Goal: Complete application form

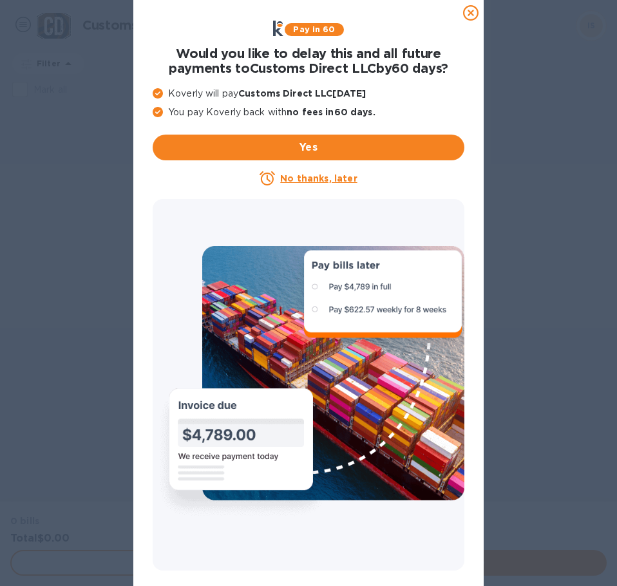
click at [473, 12] on icon at bounding box center [470, 12] width 15 height 15
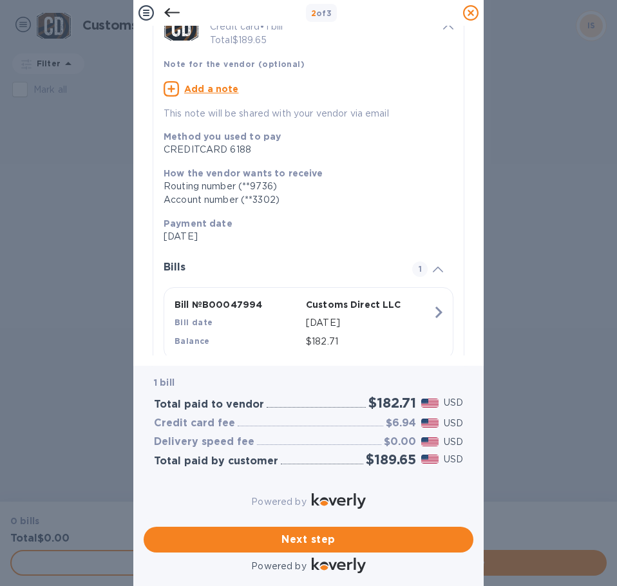
scroll to position [113, 0]
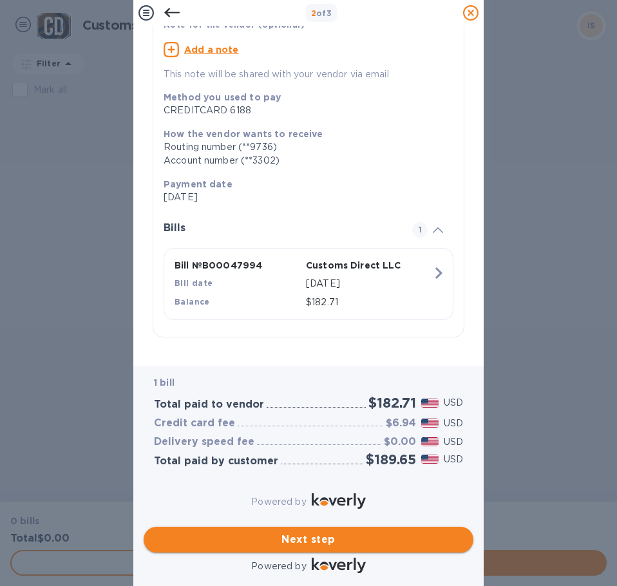
click at [317, 532] on span "Next step" at bounding box center [308, 539] width 309 height 15
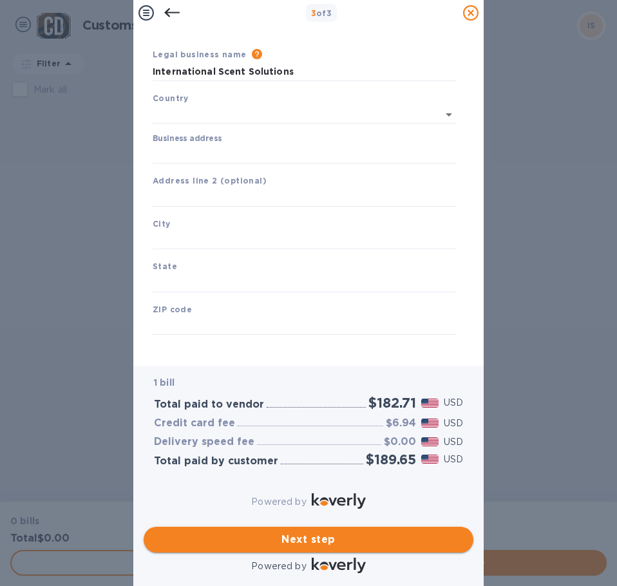
type input "[GEOGRAPHIC_DATA]"
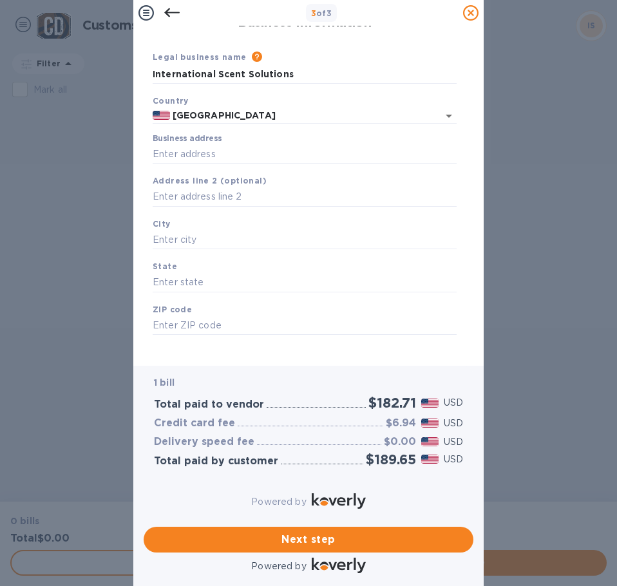
click at [147, 145] on div "Legal business name Please provide the legal name that appears on your SS-4 for…" at bounding box center [304, 192] width 319 height 315
click at [165, 146] on input "Business address" at bounding box center [305, 153] width 304 height 19
paste input "[STREET_ADDRESS]"
type input "[STREET_ADDRESS]"
type input "[GEOGRAPHIC_DATA]"
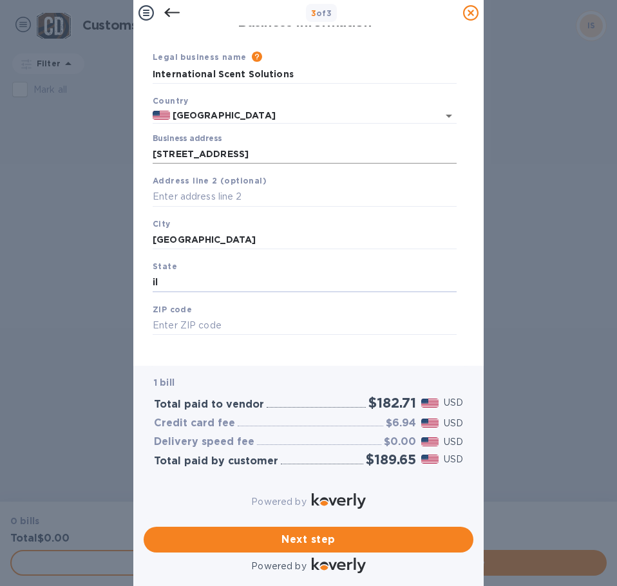
type input "il"
type input "60612"
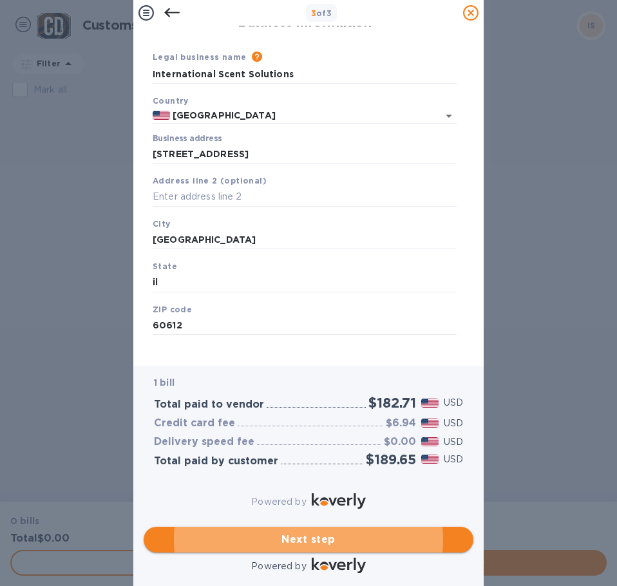
click at [303, 532] on span "Next step" at bounding box center [308, 539] width 309 height 15
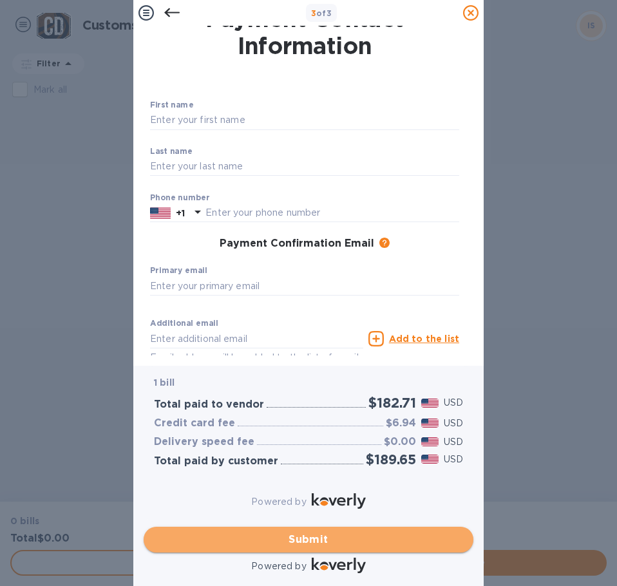
click at [312, 532] on span "Submit" at bounding box center [308, 539] width 309 height 15
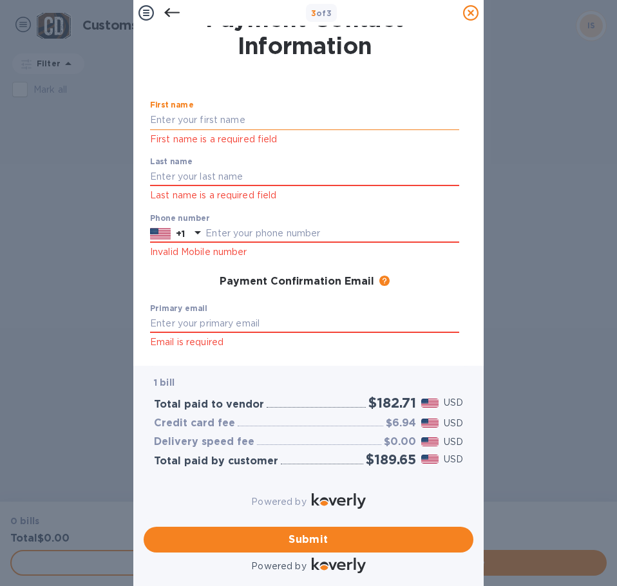
click at [167, 117] on input "text" at bounding box center [304, 120] width 309 height 19
type input "[PERSON_NAME]"
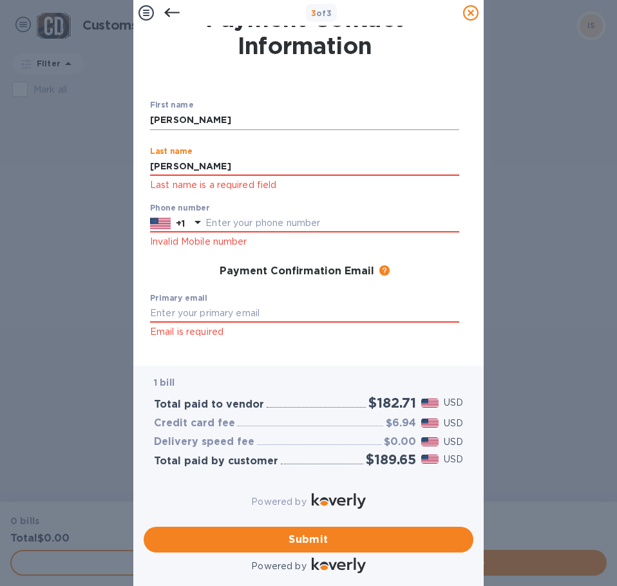
type input "[PERSON_NAME]"
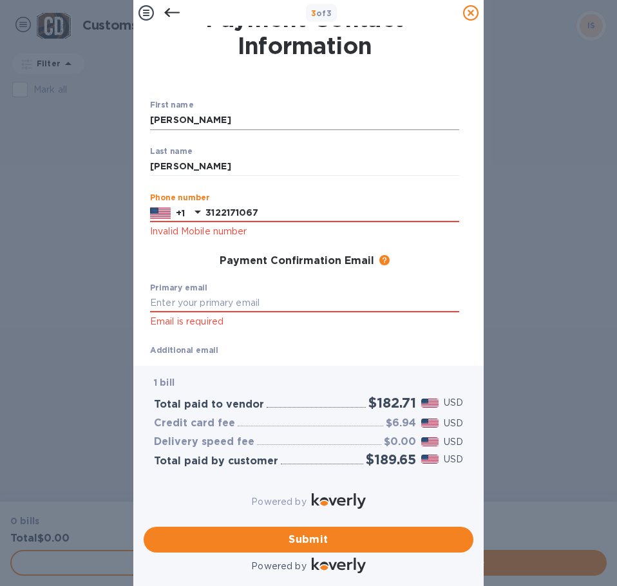
type input "3122171067"
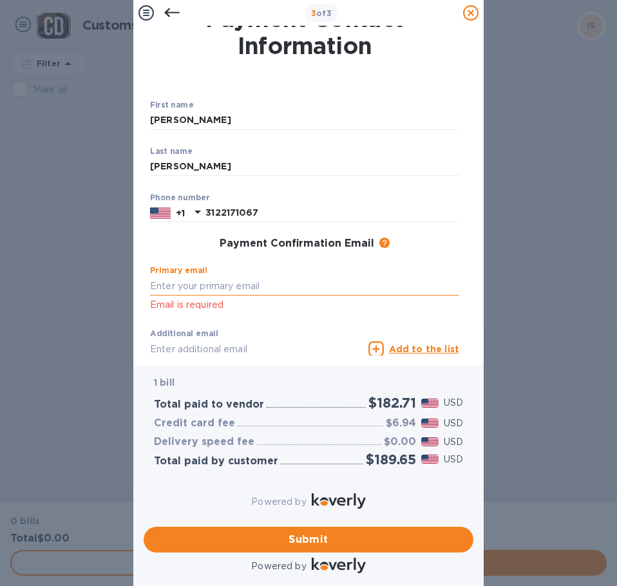
click at [170, 283] on input "text" at bounding box center [304, 285] width 309 height 19
paste input "[EMAIL_ADDRESS][DOMAIN_NAME]"
type input "[EMAIL_ADDRESS][DOMAIN_NAME]"
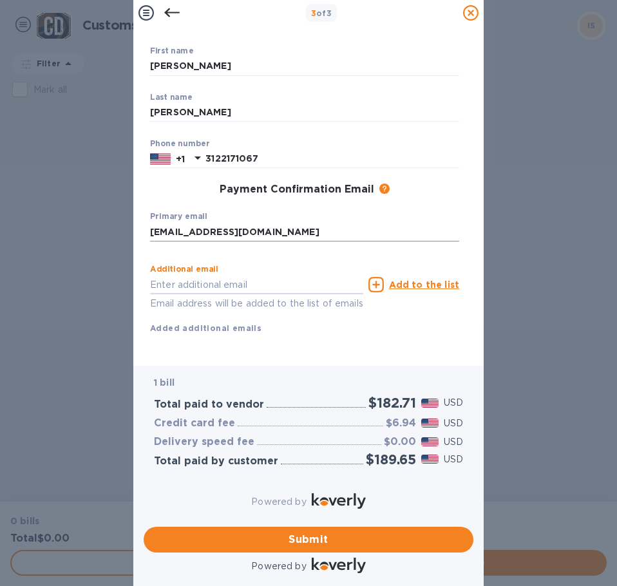
scroll to position [94, 0]
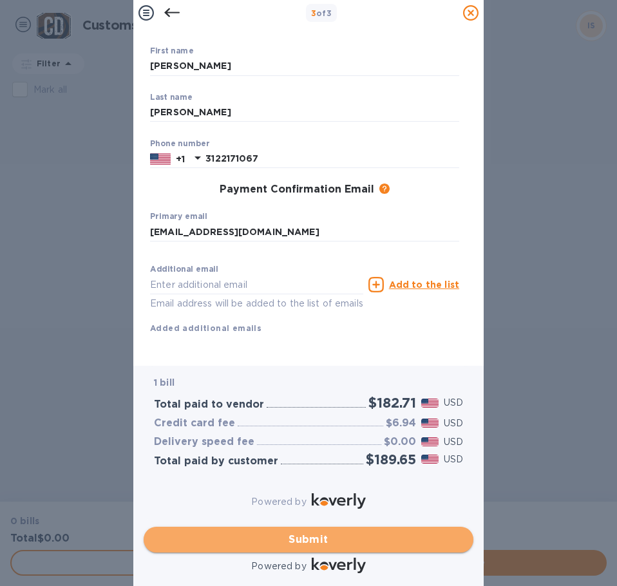
click at [324, 532] on span "Submit" at bounding box center [308, 539] width 309 height 15
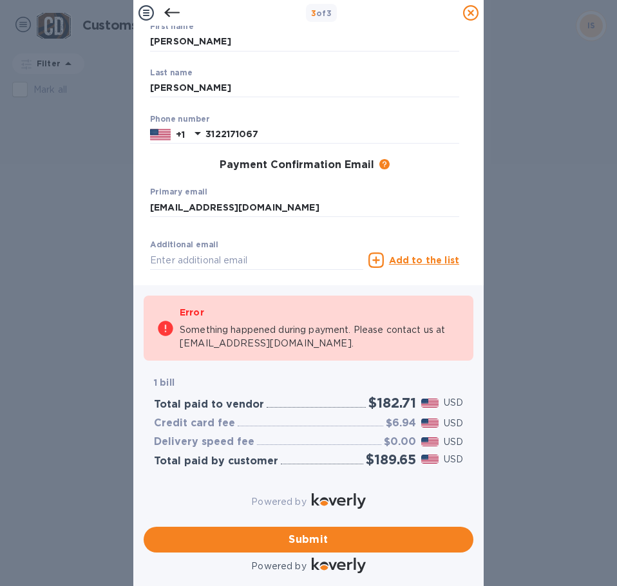
click at [408, 192] on div "Primary email [EMAIL_ADDRESS][DOMAIN_NAME] ​" at bounding box center [304, 210] width 309 height 46
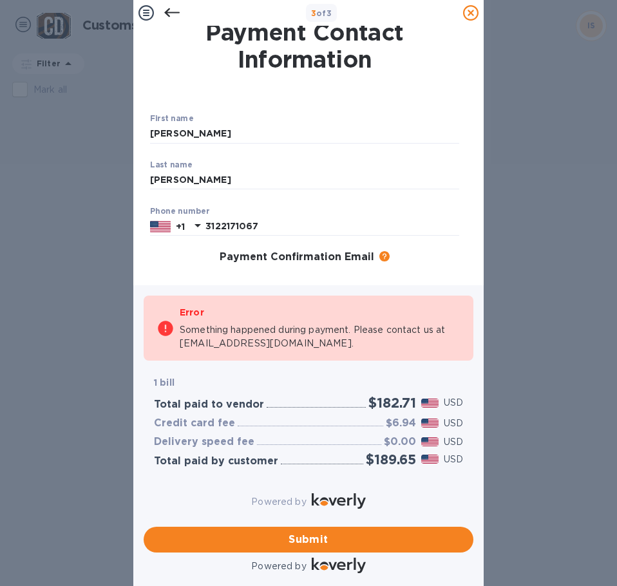
scroll to position [0, 0]
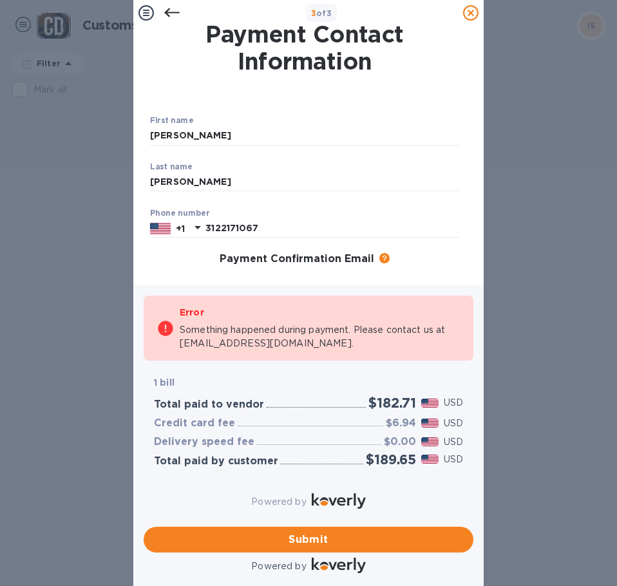
click at [166, 11] on icon at bounding box center [171, 12] width 15 height 9
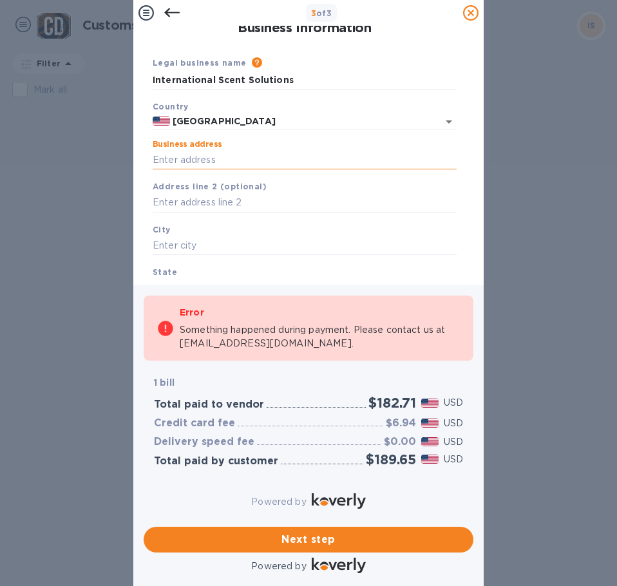
click at [194, 156] on input "Business address" at bounding box center [305, 159] width 304 height 19
type input "[STREET_ADDRESS]"
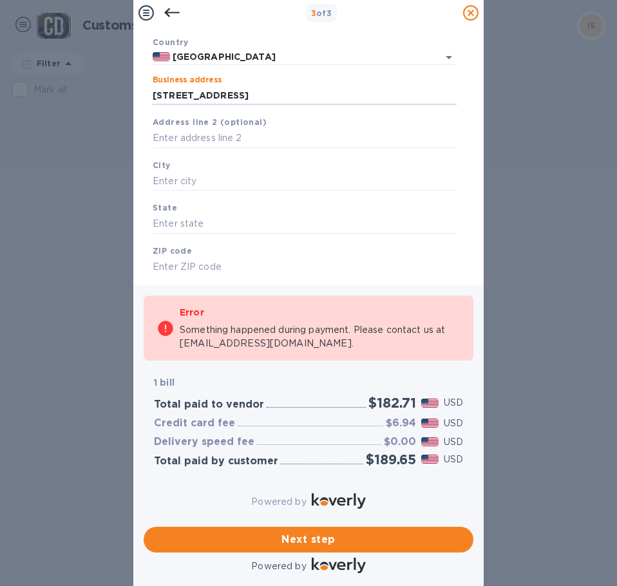
scroll to position [96, 0]
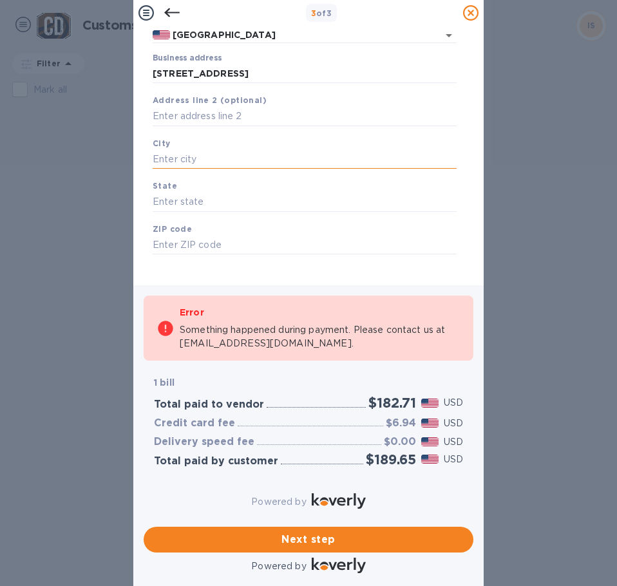
click at [169, 150] on input "text" at bounding box center [305, 159] width 304 height 19
type input "[GEOGRAPHIC_DATA]"
type input "IL"
type input "60612"
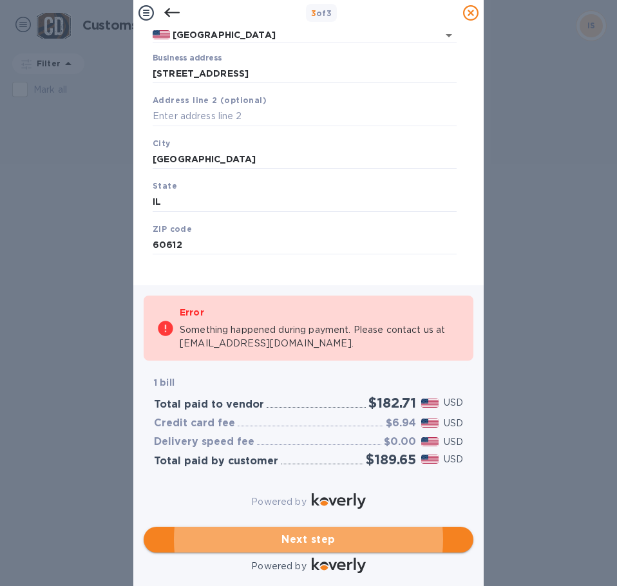
click at [295, 532] on span "Next step" at bounding box center [308, 539] width 309 height 15
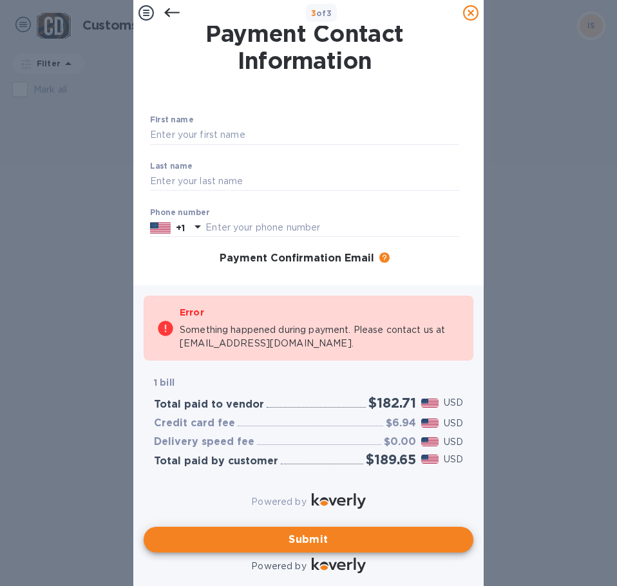
scroll to position [0, 0]
click at [184, 138] on input "text" at bounding box center [304, 135] width 309 height 19
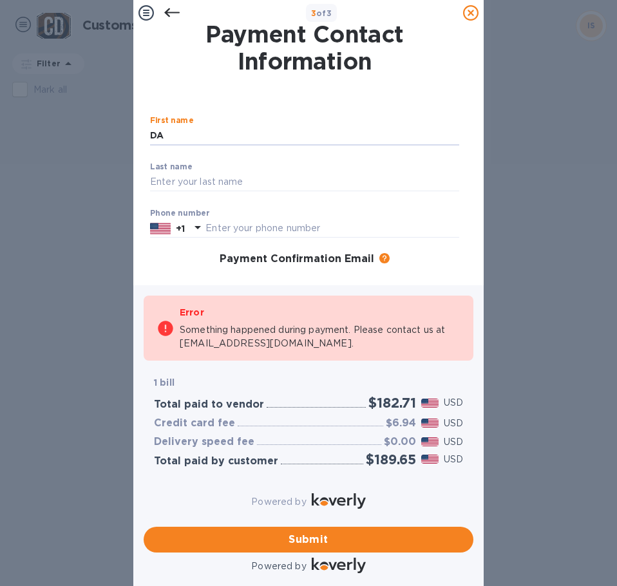
type input "[PERSON_NAME]"
type input "3122171067"
type input "[EMAIL_ADDRESS][DOMAIN_NAME]"
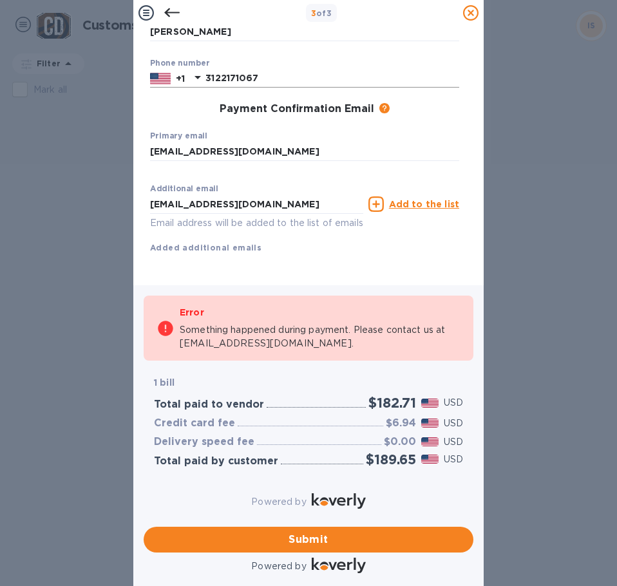
scroll to position [174, 0]
click at [288, 532] on span "Submit" at bounding box center [308, 539] width 309 height 15
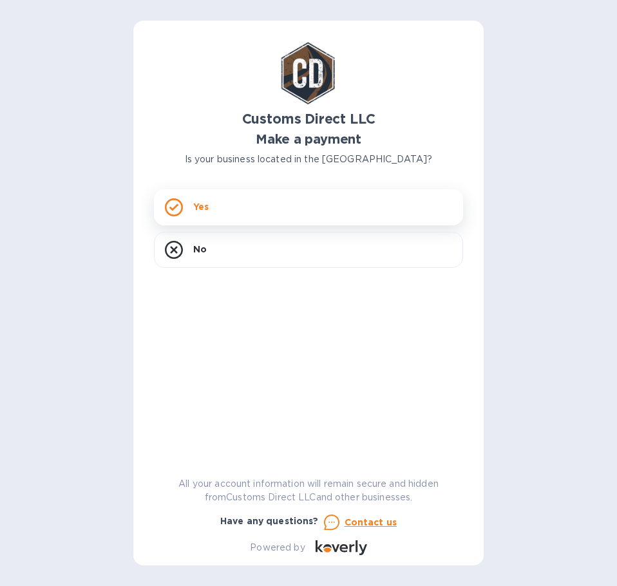
click at [243, 205] on div "Yes" at bounding box center [308, 207] width 309 height 36
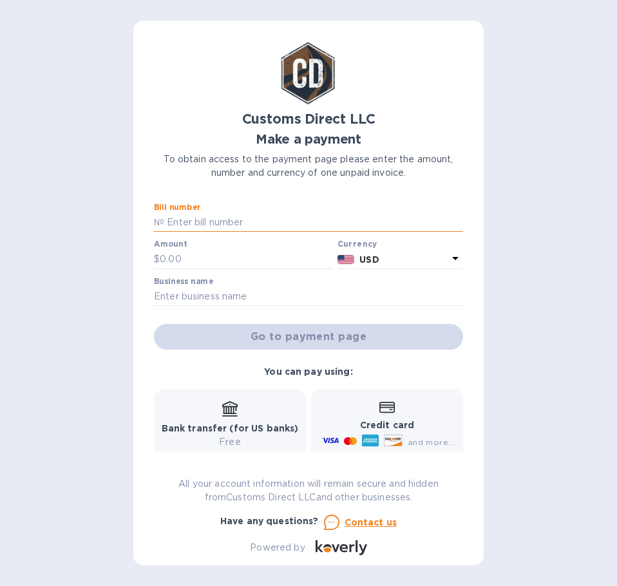
click at [196, 221] on input "text" at bounding box center [313, 222] width 299 height 19
type input "B00047994"
type input "182.71"
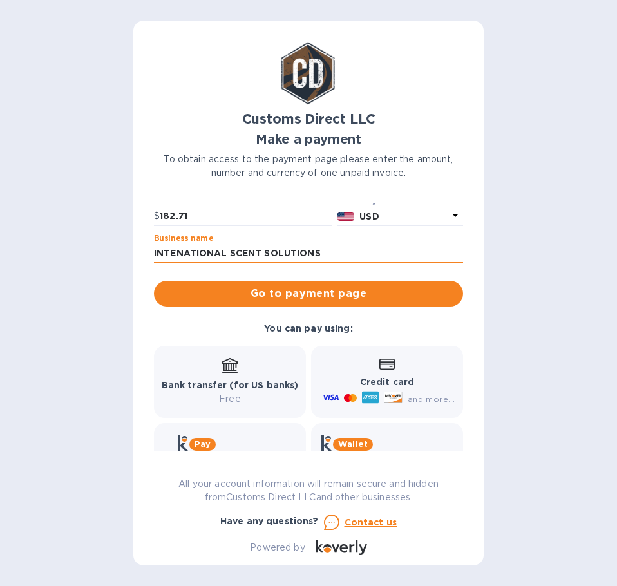
scroll to position [95, 0]
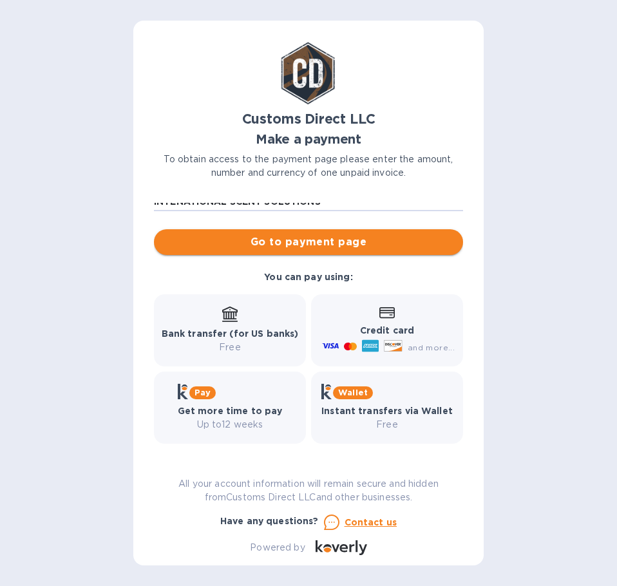
type input "INTENATIONAL SCENT SOLUTIONS"
click at [294, 243] on span "Go to payment page" at bounding box center [308, 241] width 288 height 15
